Goal: Navigation & Orientation: Find specific page/section

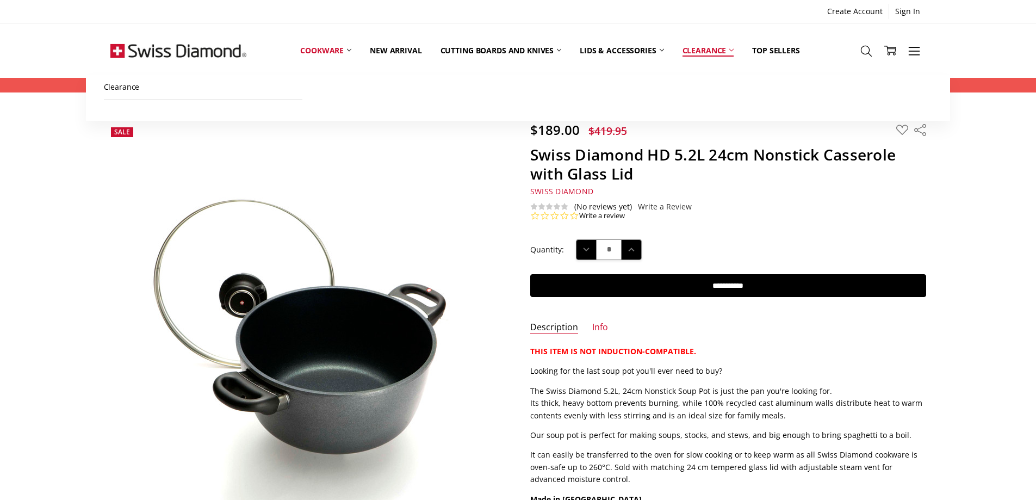
click at [711, 48] on link "Clearance" at bounding box center [708, 50] width 70 height 48
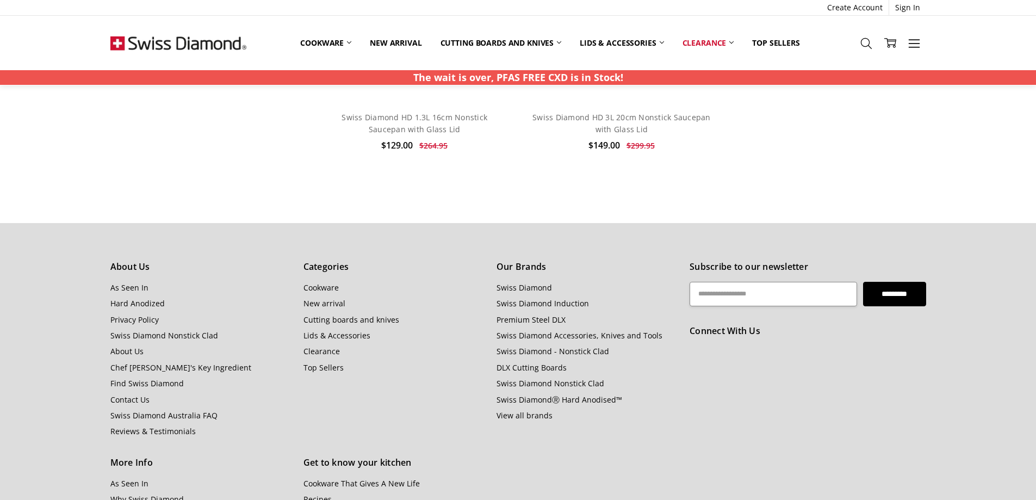
scroll to position [1603, 0]
